Goal: Feedback & Contribution: Contribute content

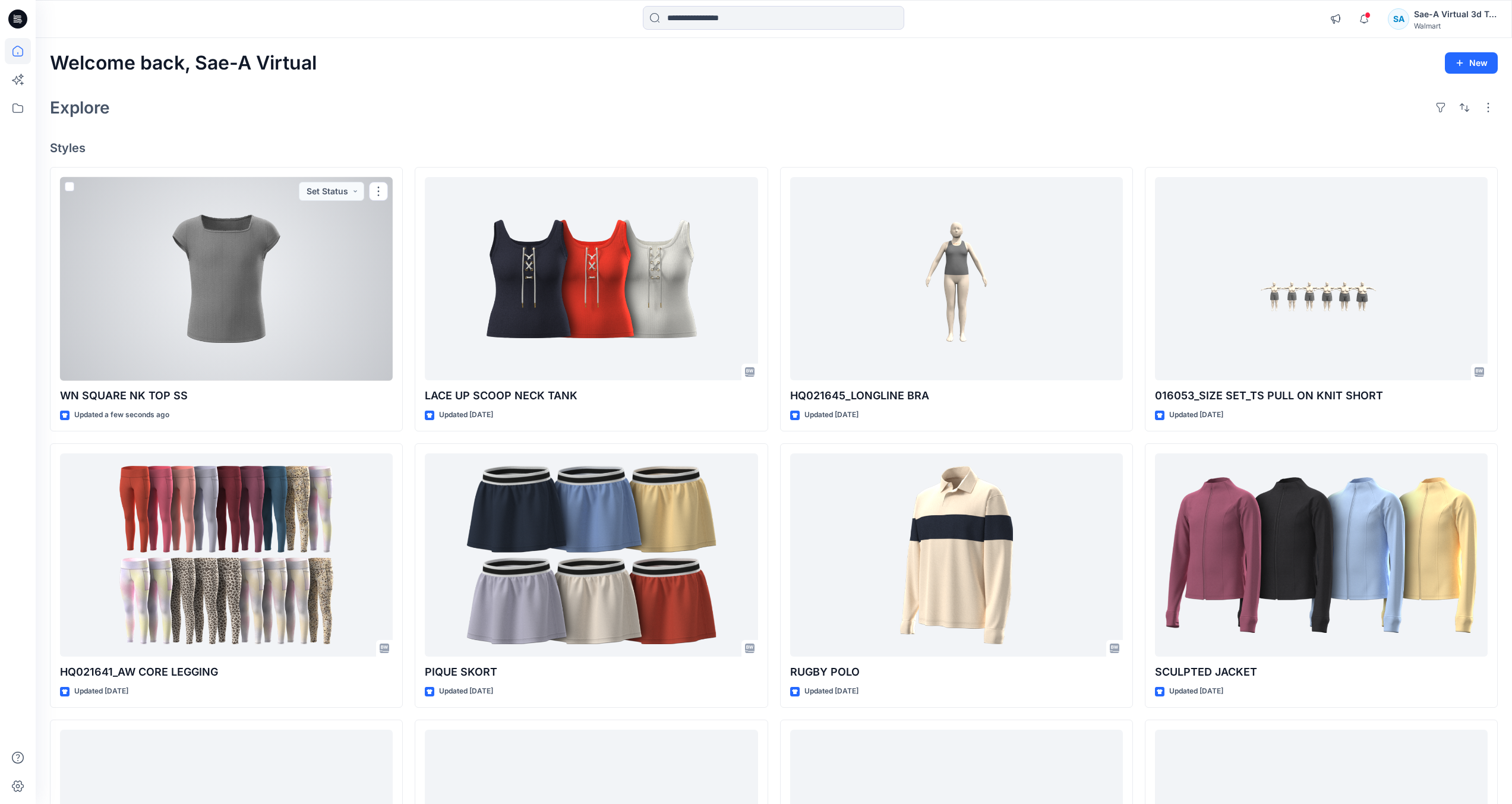
drag, startPoint x: 247, startPoint y: 339, endPoint x: 140, endPoint y: 366, distance: 110.4
click at [247, 339] on div at bounding box center [227, 279] width 333 height 204
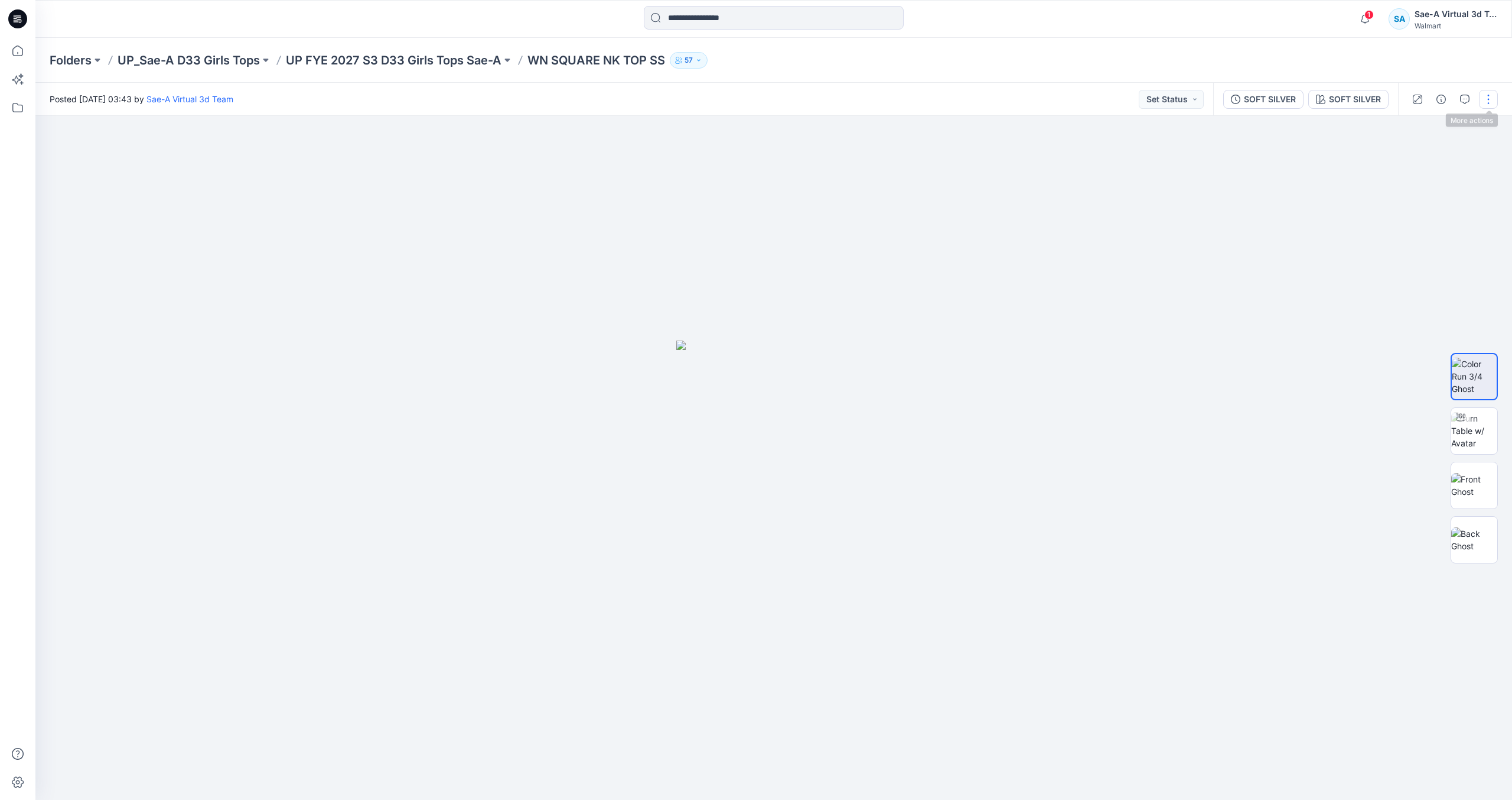
click at [1488, 101] on button "button" at bounding box center [1488, 99] width 19 height 19
click at [1430, 162] on button "Edit" at bounding box center [1439, 160] width 108 height 22
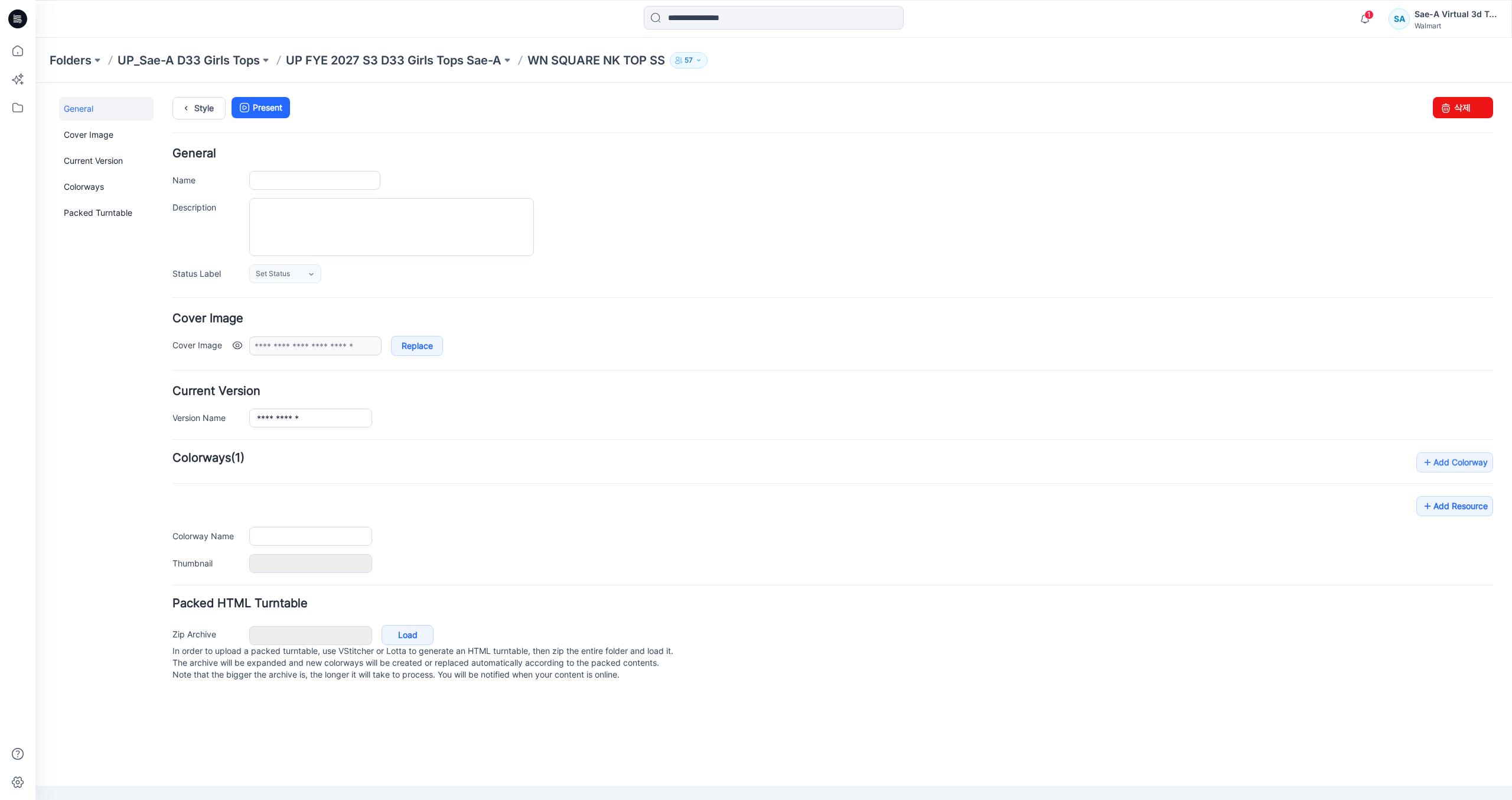
type input "**********"
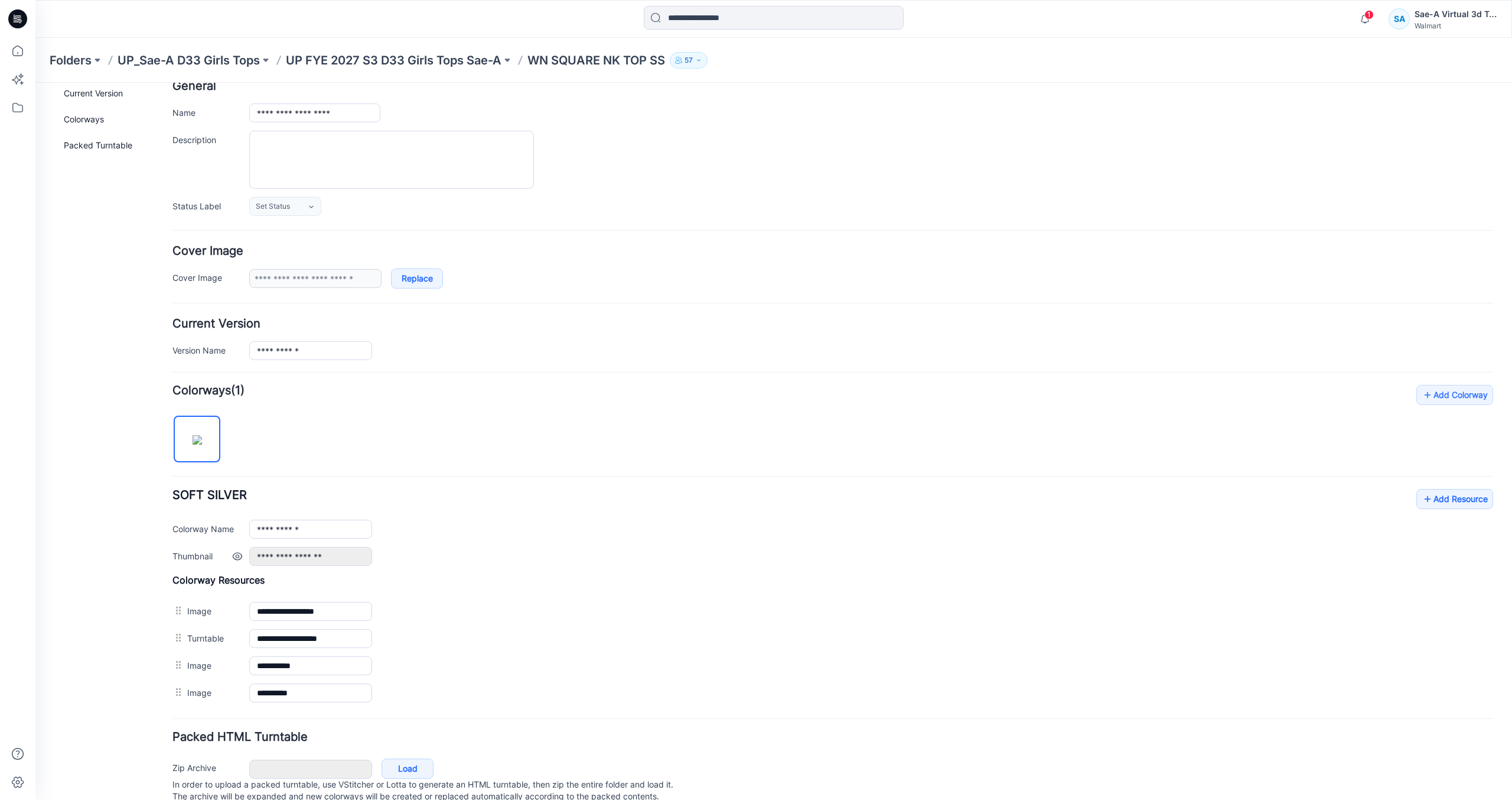
scroll to position [109, 0]
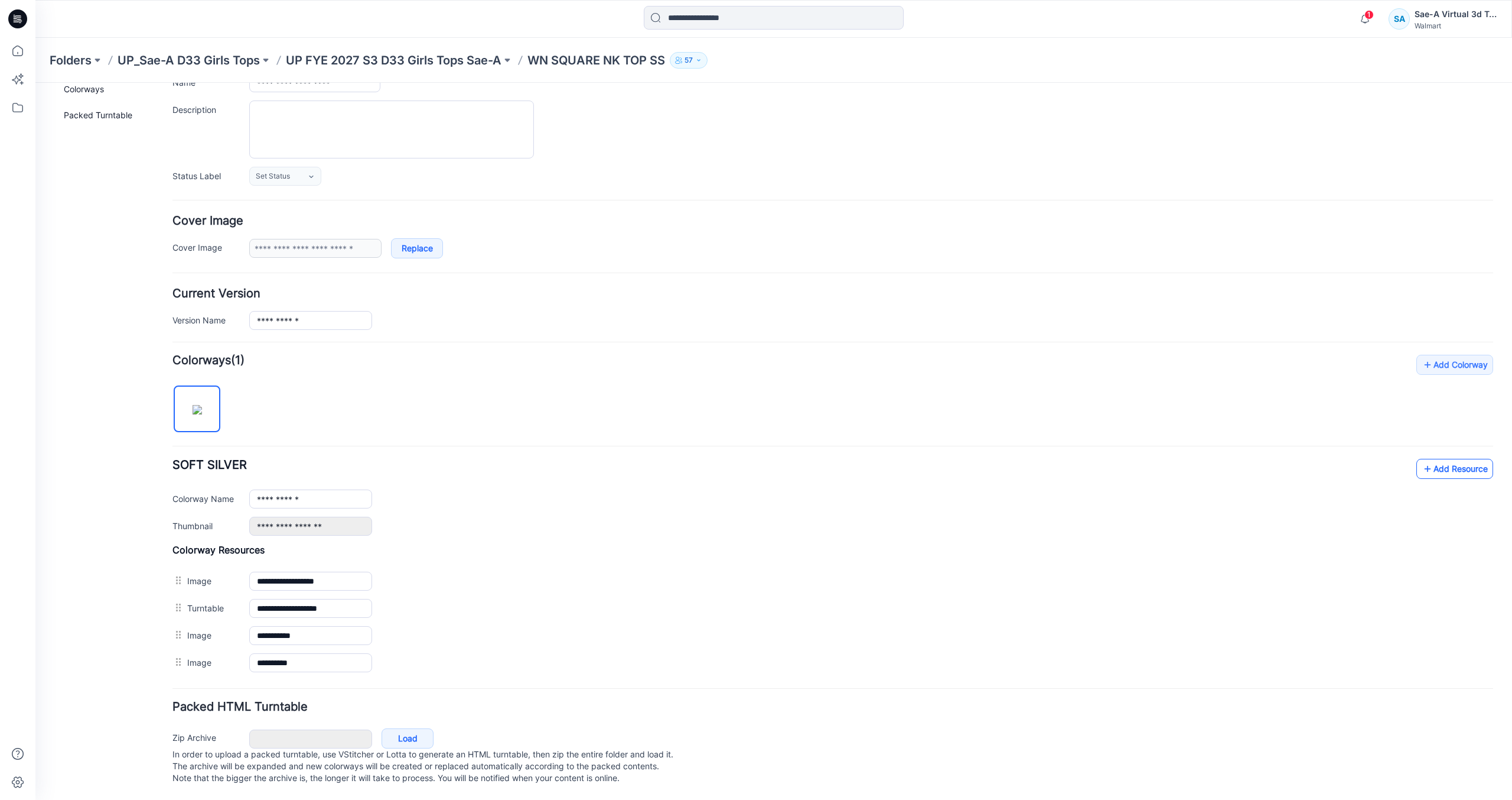
click at [1449, 459] on link "Add Resource" at bounding box center [1455, 469] width 77 height 20
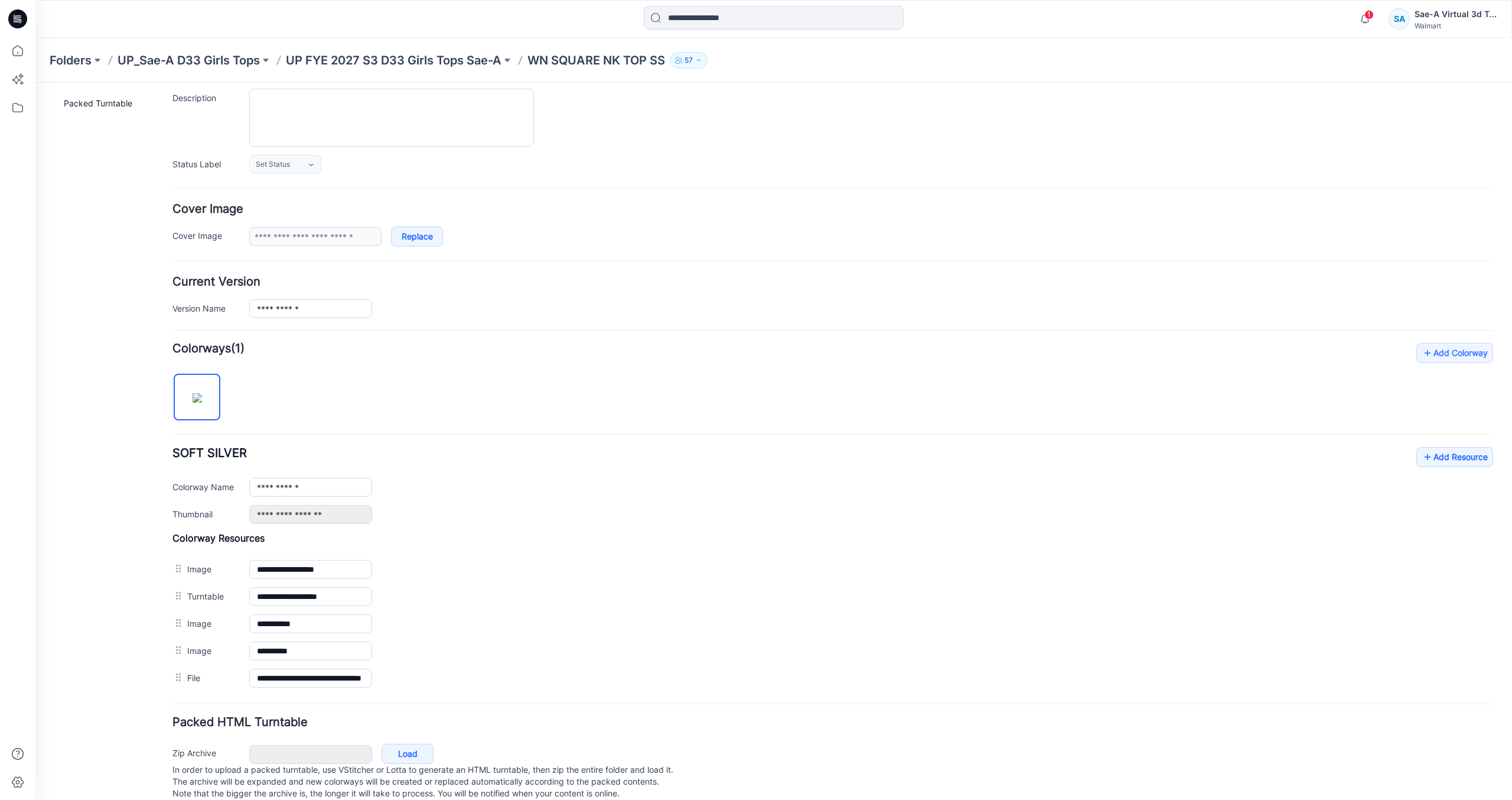
drag, startPoint x: 73, startPoint y: 513, endPoint x: 148, endPoint y: 300, distance: 225.8
click at [73, 513] on div "General Cover Image Current Version Colorways Packed Turntable" at bounding box center [106, 402] width 95 height 828
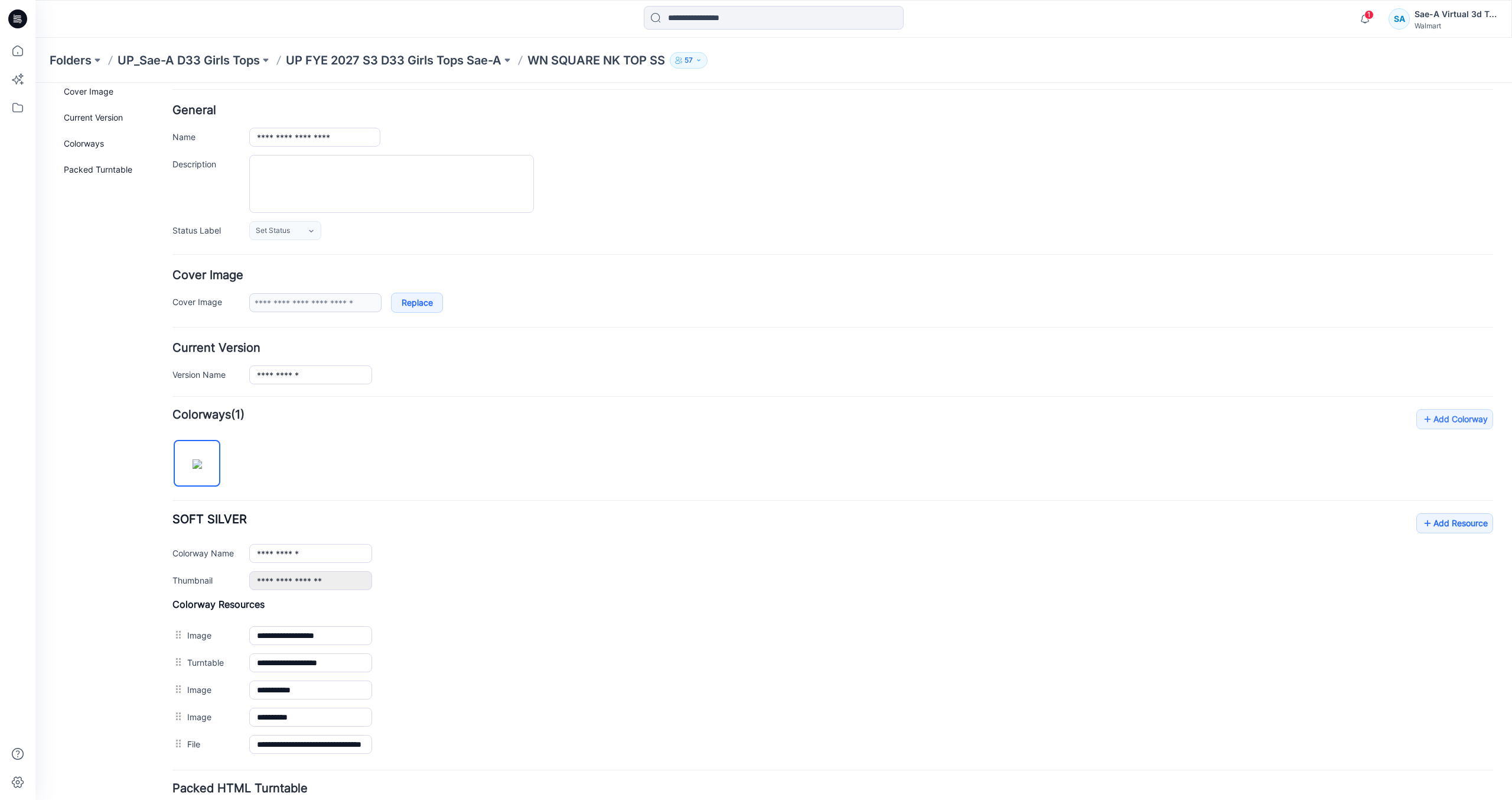
scroll to position [0, 0]
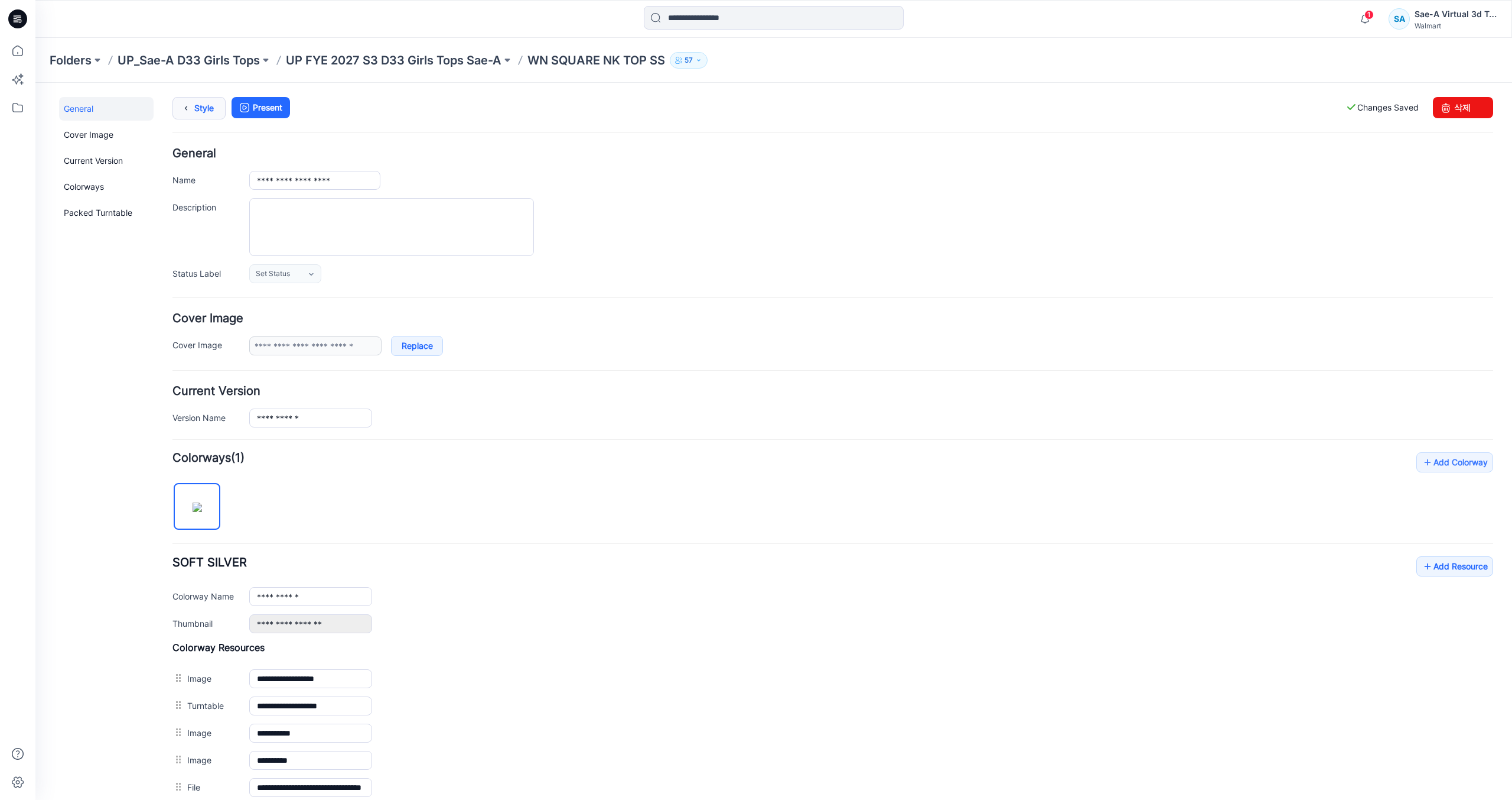
click at [190, 112] on icon at bounding box center [185, 108] width 16 height 21
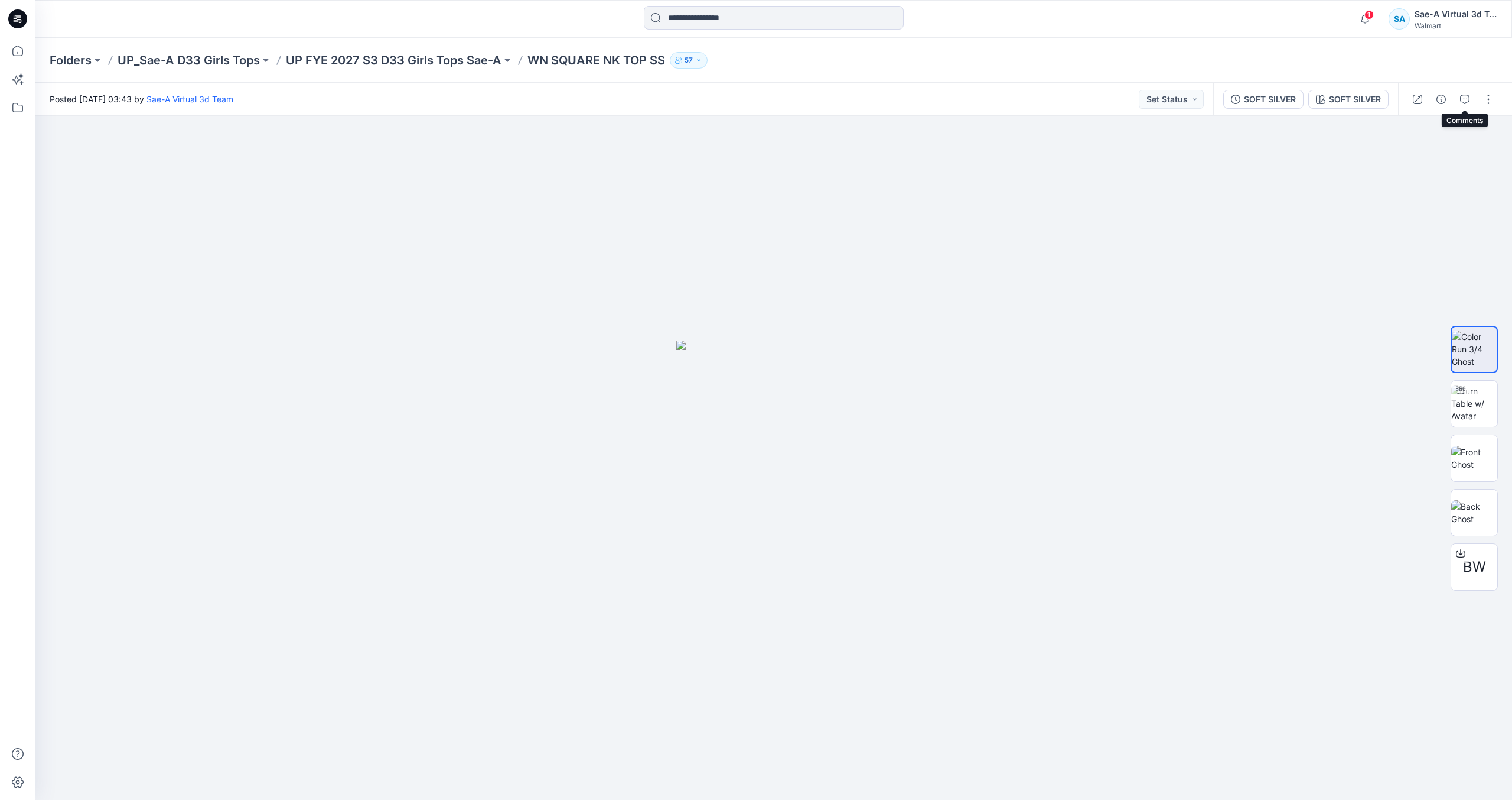
drag, startPoint x: 1469, startPoint y: 101, endPoint x: 1444, endPoint y: 119, distance: 30.8
click at [1469, 101] on icon "button" at bounding box center [1464, 99] width 9 height 9
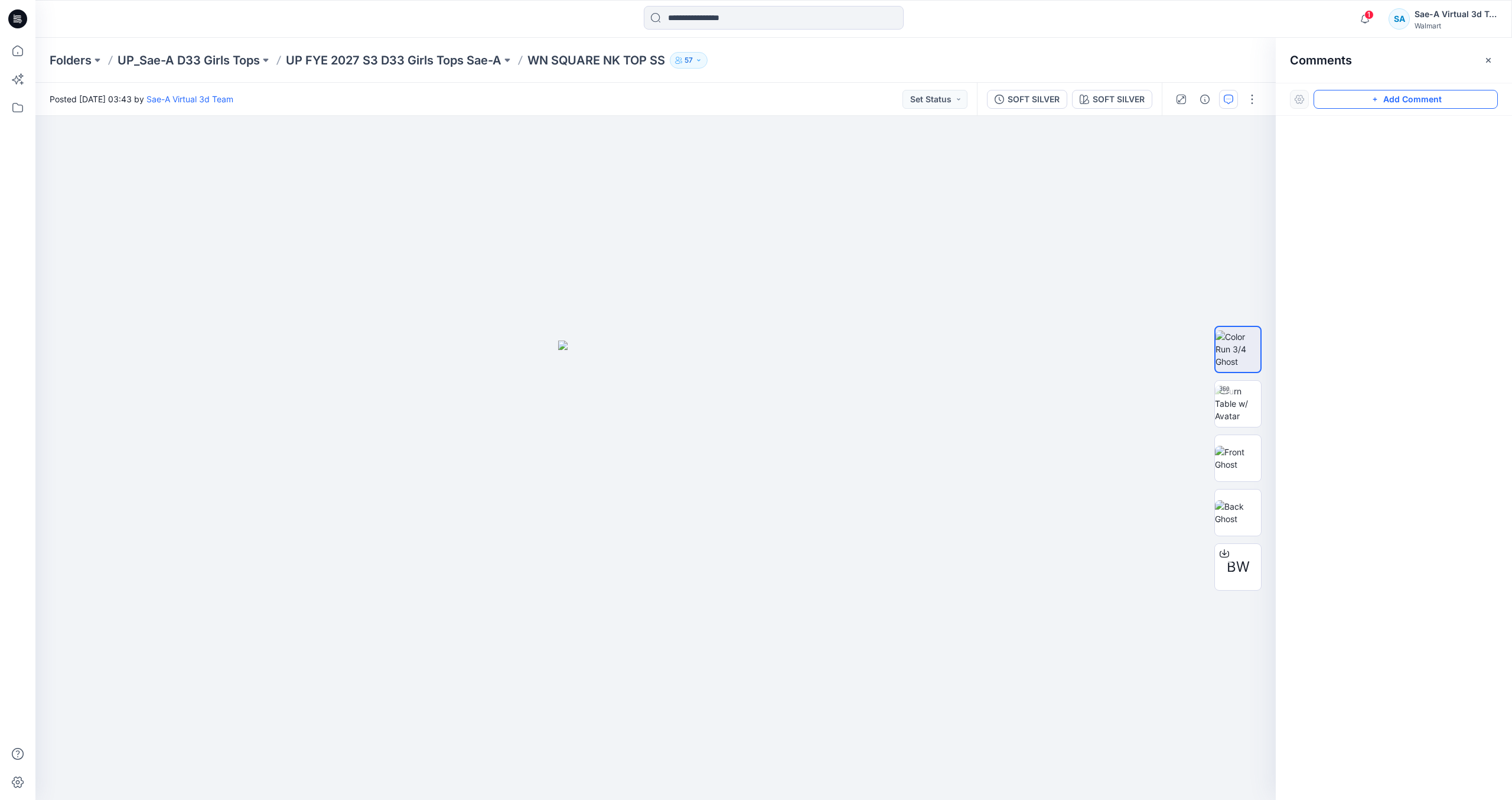
click at [1399, 99] on button "Add Comment" at bounding box center [1406, 99] width 184 height 19
click at [864, 206] on div "1" at bounding box center [655, 457] width 1240 height 684
type textarea "**********"
click at [1026, 285] on button "Post" at bounding box center [1015, 283] width 33 height 19
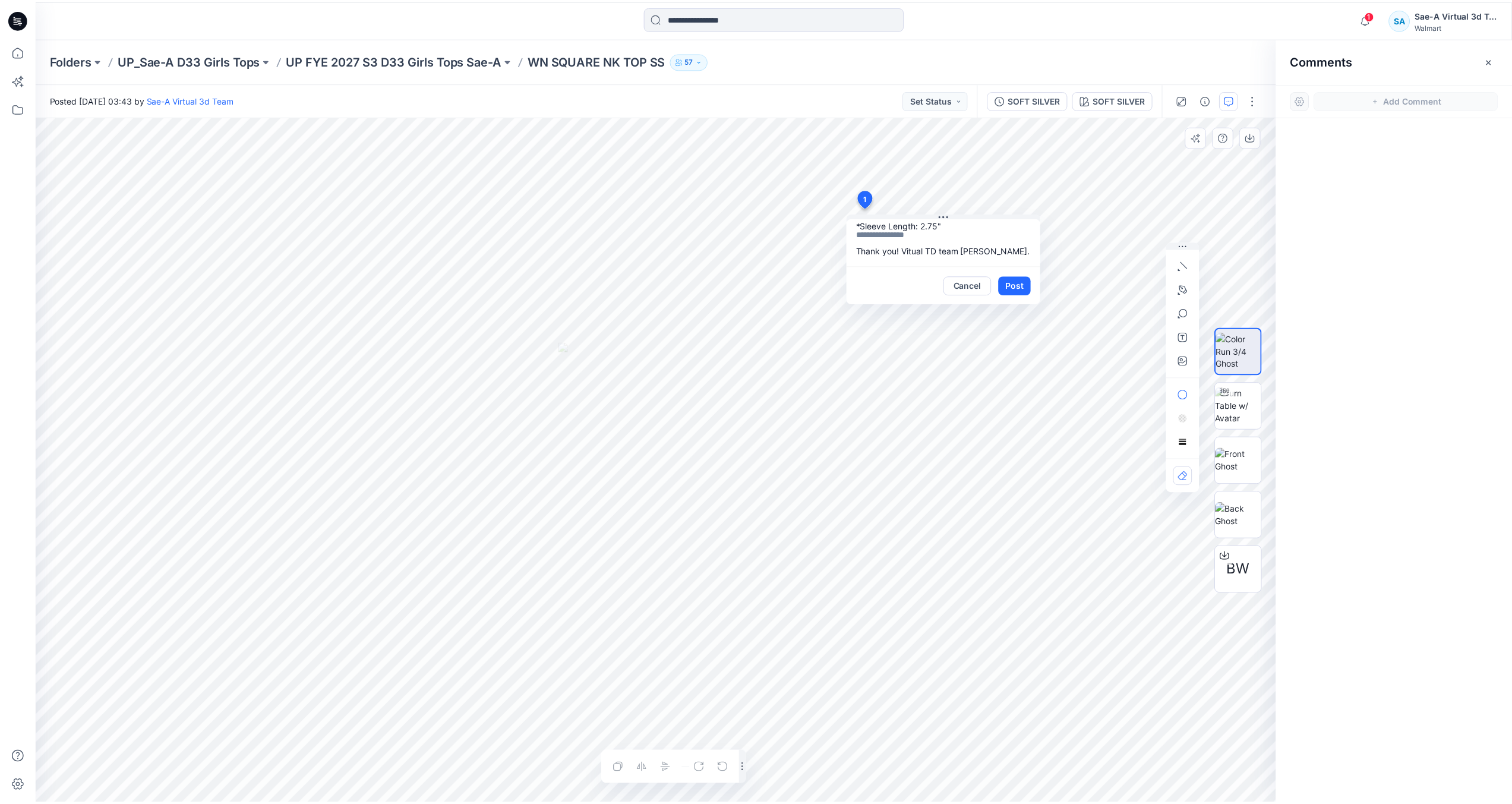
scroll to position [0, 0]
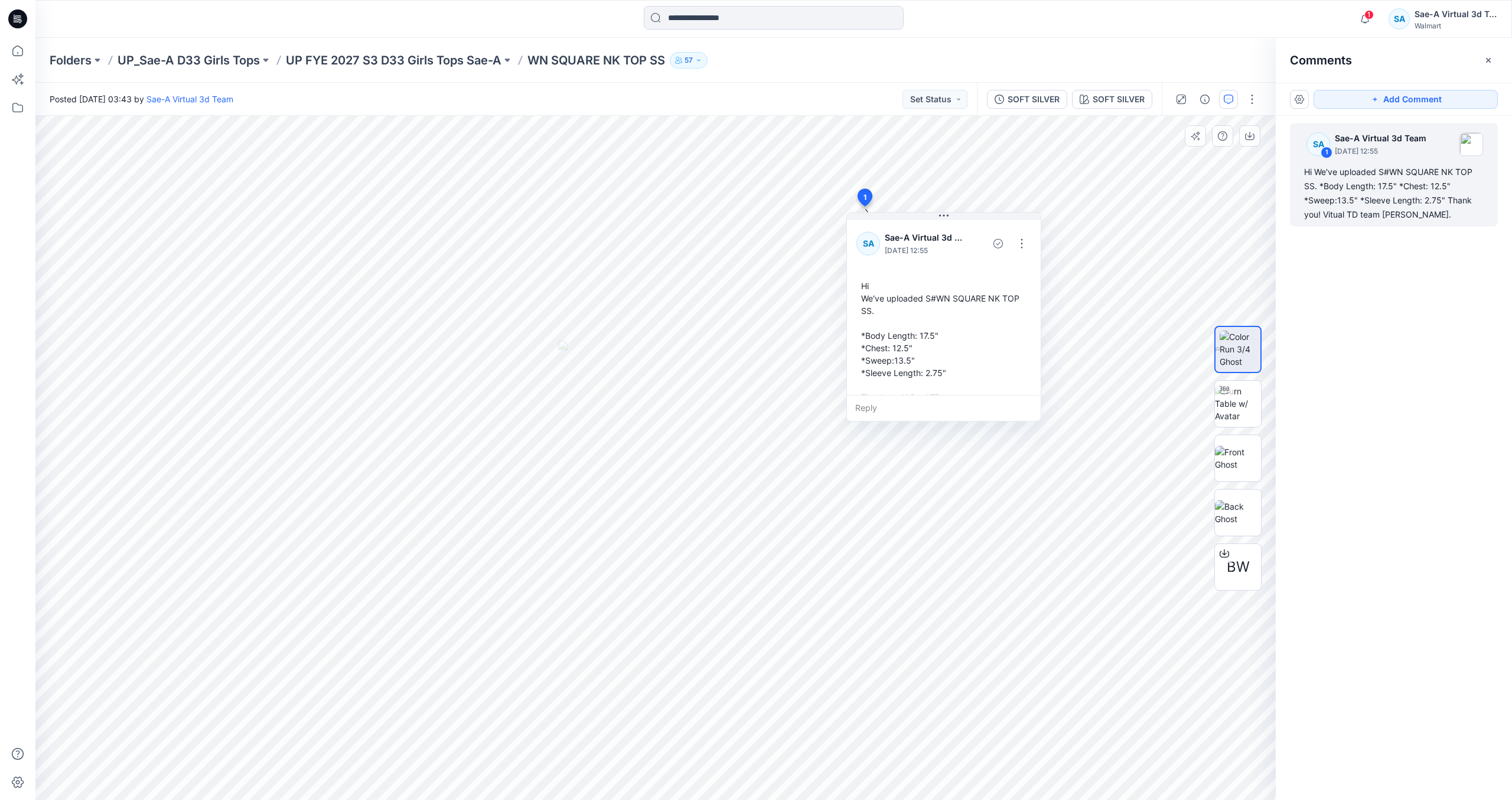
click at [1187, 34] on div "1 Notifications Your style WN SQUARE NK TOP SS is ready Just now Your style HQ0…" at bounding box center [774, 19] width 1477 height 38
click at [25, 14] on icon at bounding box center [18, 19] width 19 height 19
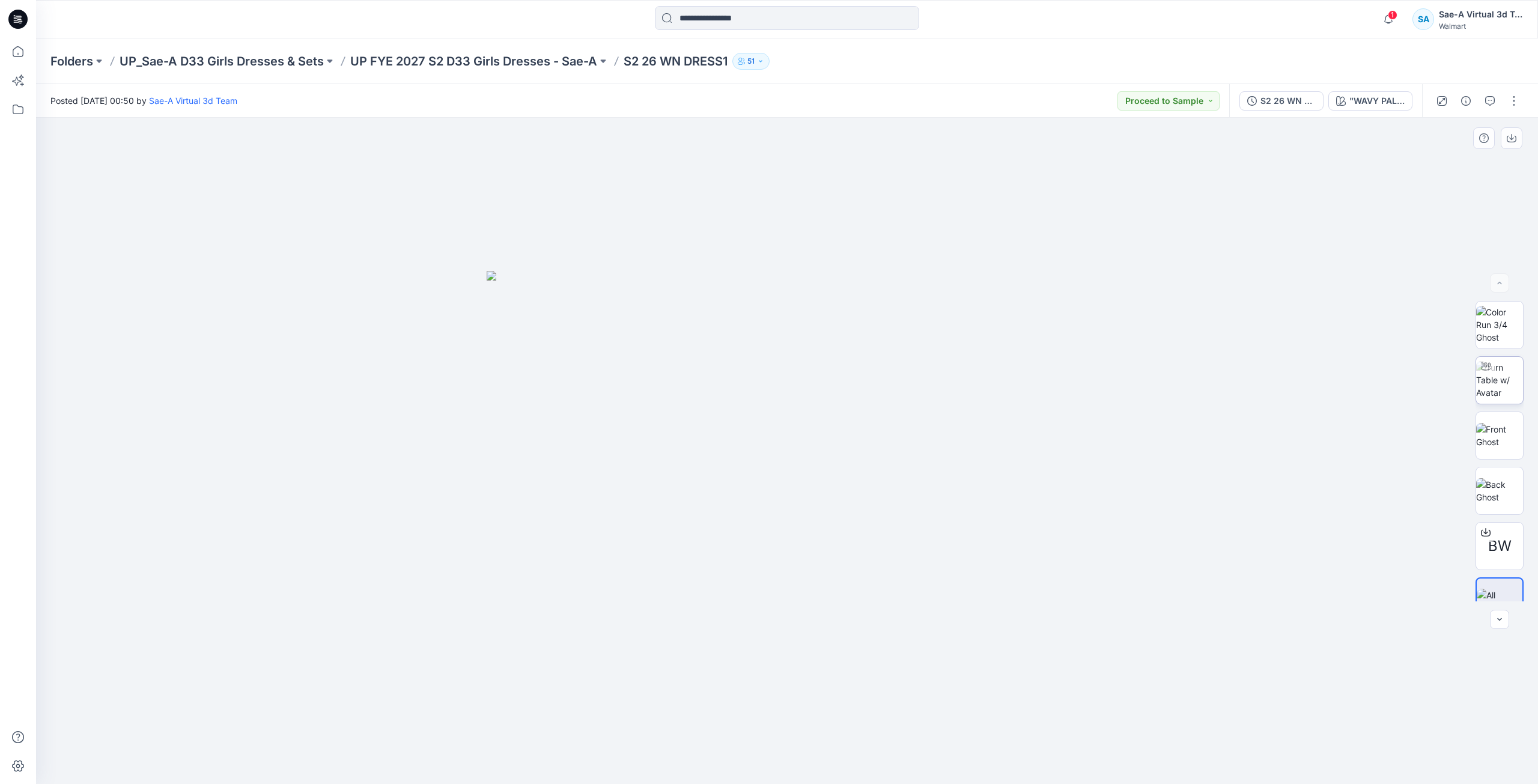
click at [1504, 374] on img at bounding box center [1500, 380] width 47 height 38
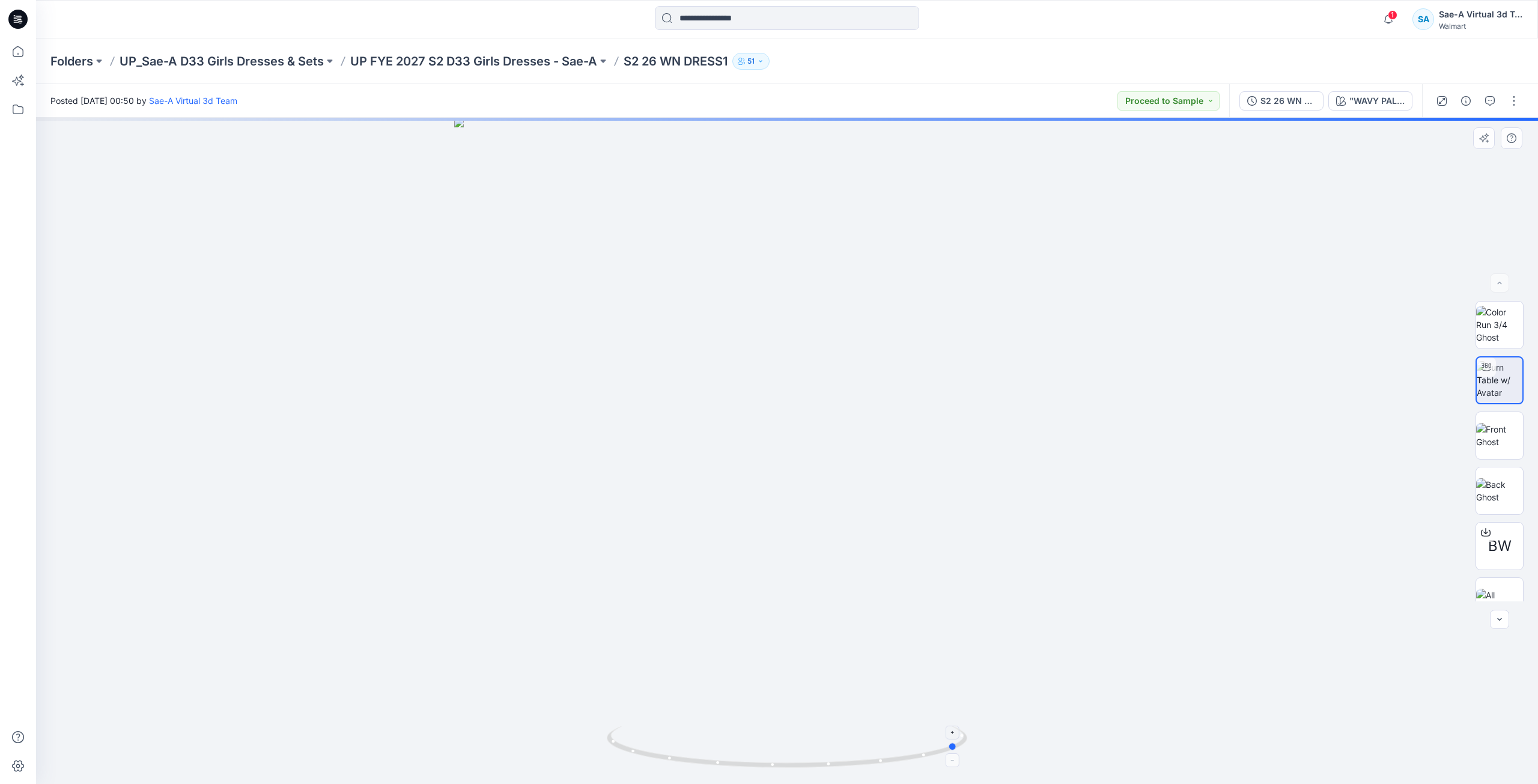
drag, startPoint x: 929, startPoint y: 747, endPoint x: 741, endPoint y: 755, distance: 188.2
click at [741, 755] on icon at bounding box center [789, 748] width 363 height 45
drag, startPoint x: 877, startPoint y: 763, endPoint x: 915, endPoint y: 754, distance: 39.1
click at [915, 754] on icon at bounding box center [789, 748] width 363 height 45
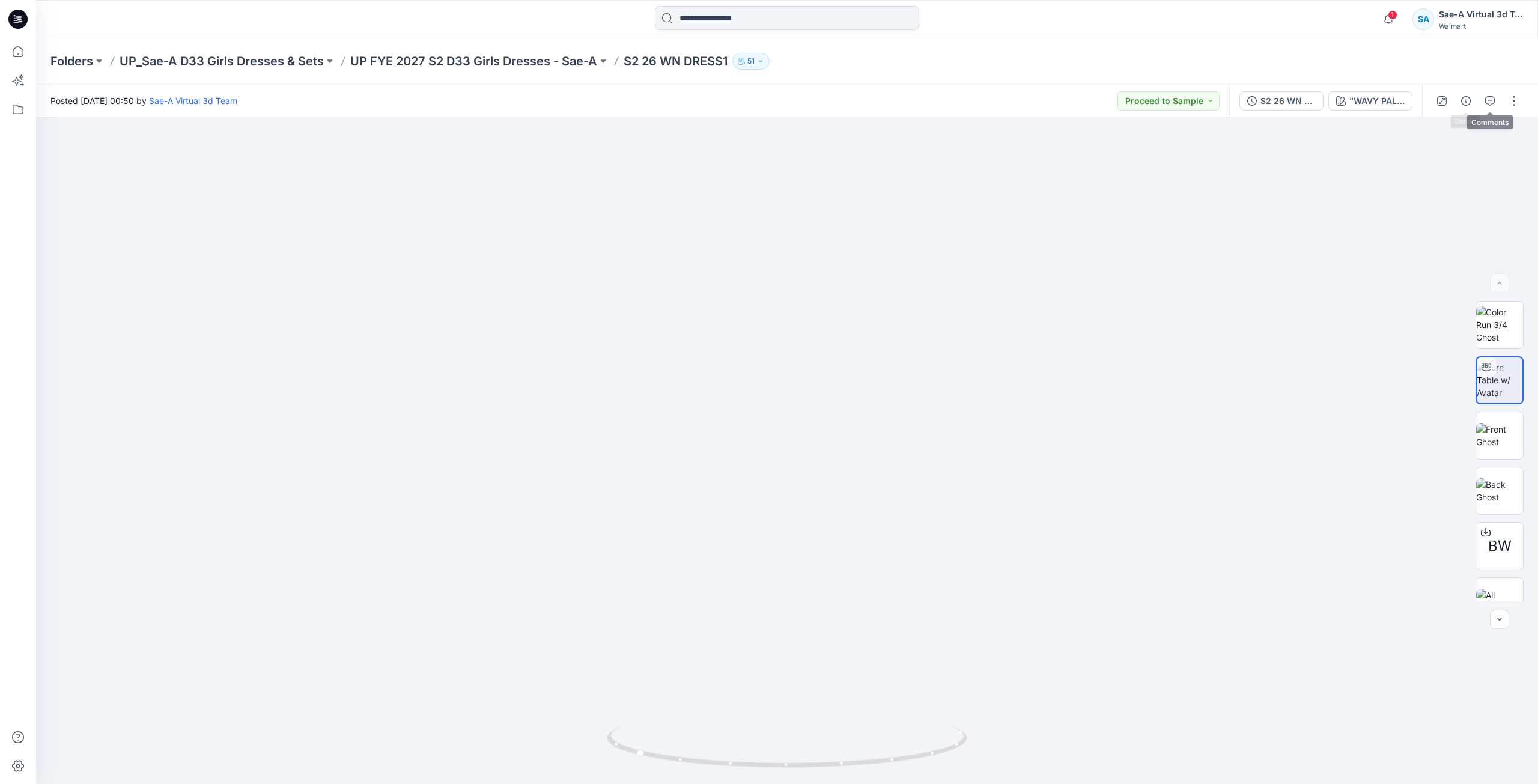
click at [1485, 92] on button "button" at bounding box center [1490, 101] width 20 height 20
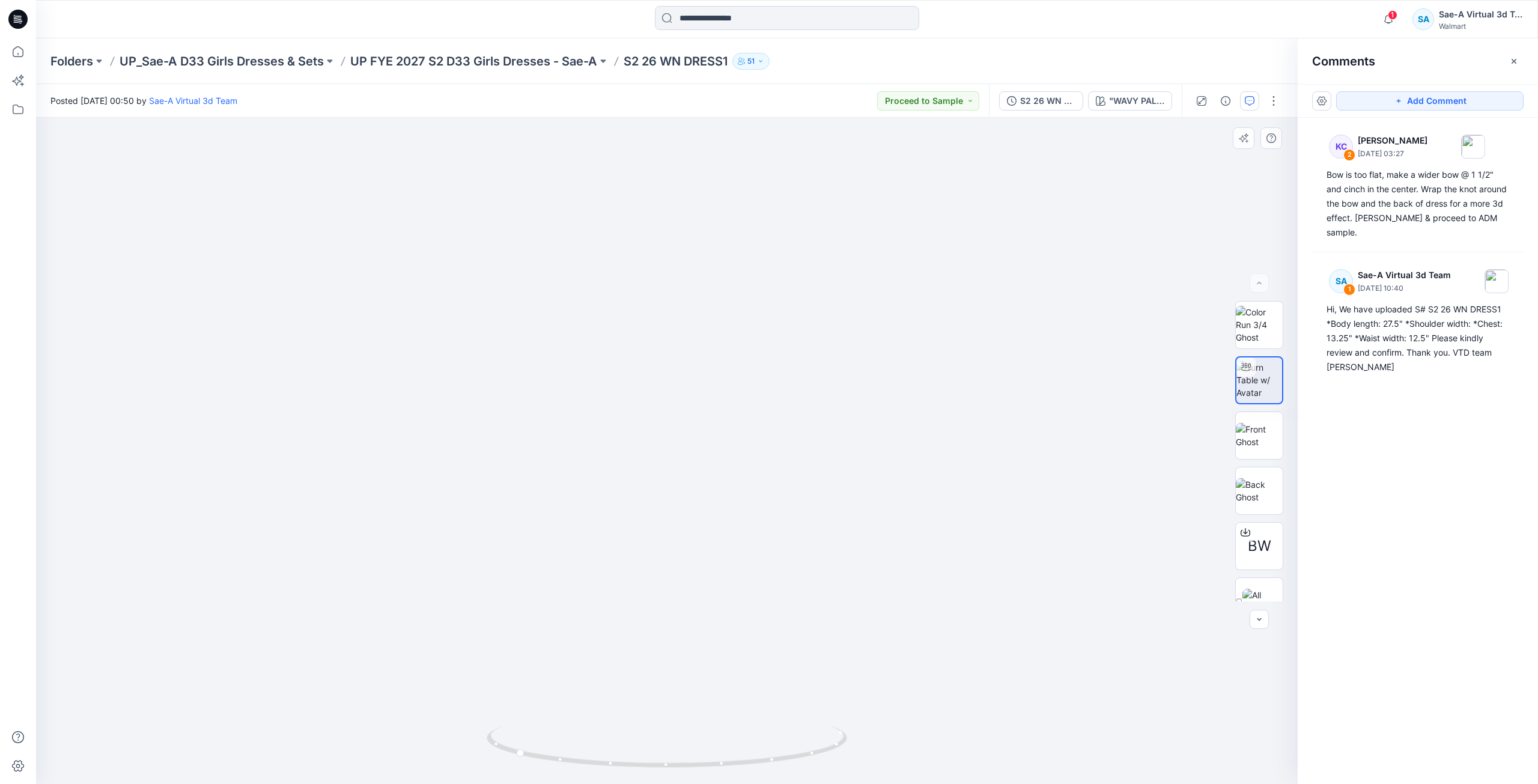
drag, startPoint x: 1141, startPoint y: 334, endPoint x: 944, endPoint y: 365, distance: 199.4
click at [944, 365] on img at bounding box center [596, 117] width 2131 height 1331
drag, startPoint x: 548, startPoint y: 366, endPoint x: 638, endPoint y: 414, distance: 102.0
